Goal: Task Accomplishment & Management: Manage account settings

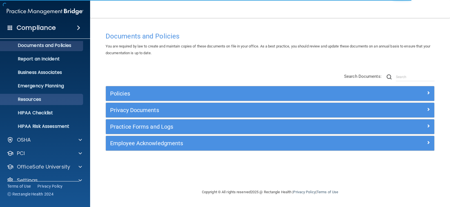
scroll to position [26, 0]
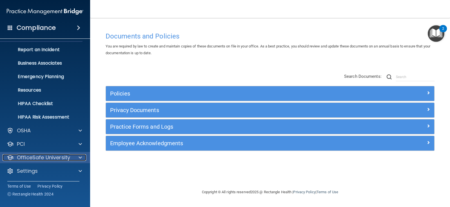
click at [80, 156] on span at bounding box center [79, 157] width 3 height 7
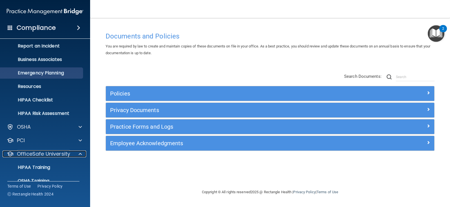
scroll to position [67, 0]
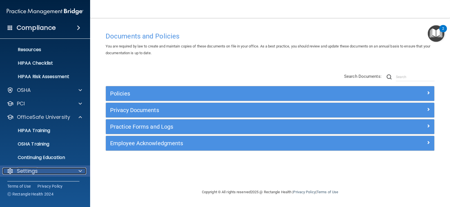
click at [33, 169] on p "Settings" at bounding box center [27, 171] width 21 height 7
click at [78, 172] on div at bounding box center [79, 171] width 14 height 7
click at [65, 169] on div "Settings" at bounding box center [38, 171] width 70 height 7
click at [44, 171] on div "Settings" at bounding box center [38, 171] width 70 height 7
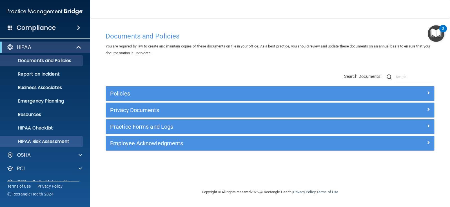
scroll to position [0, 0]
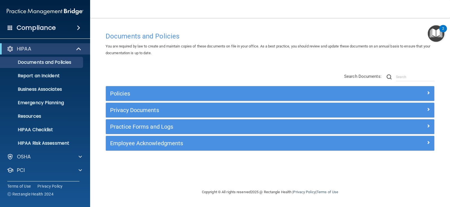
click at [39, 29] on h4 "Compliance" at bounding box center [36, 28] width 39 height 8
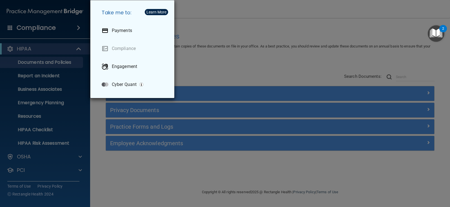
click at [230, 50] on div "Take me to: Payments Compliance Engagement Cyber Quant" at bounding box center [225, 103] width 450 height 207
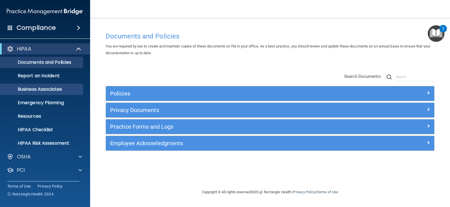
scroll to position [67, 0]
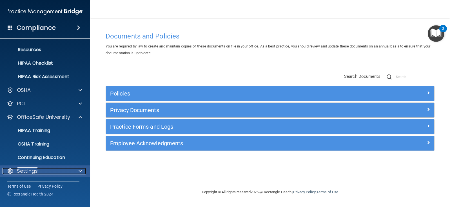
click at [80, 170] on span at bounding box center [79, 171] width 3 height 7
click at [38, 172] on div "Settings" at bounding box center [38, 171] width 70 height 7
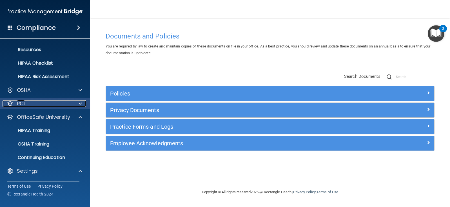
click at [30, 103] on div "PCI" at bounding box center [38, 103] width 70 height 7
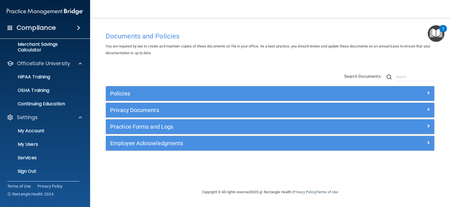
scroll to position [153, 0]
click at [32, 142] on p "My Users" at bounding box center [42, 145] width 77 height 6
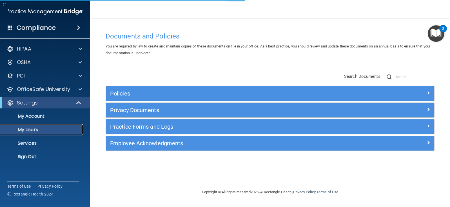
select select "20"
